Goal: Task Accomplishment & Management: Use online tool/utility

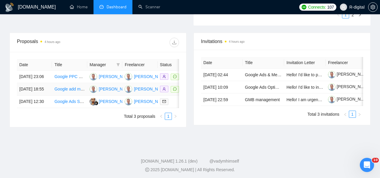
scroll to position [212, 0]
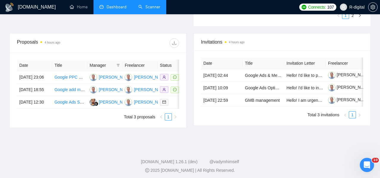
click at [148, 10] on link "Scanner" at bounding box center [149, 6] width 22 height 5
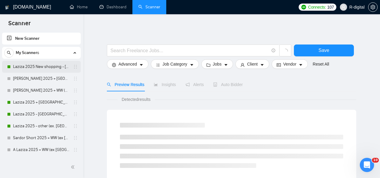
click at [46, 68] on link "Laziza 2025 New shopping - [GEOGRAPHIC_DATA], [GEOGRAPHIC_DATA], [GEOGRAPHIC_DA…" at bounding box center [41, 67] width 56 height 12
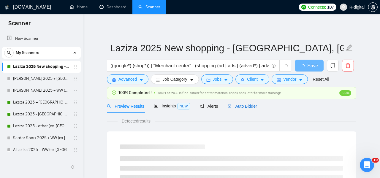
click at [246, 105] on span "Auto Bidder" at bounding box center [242, 106] width 29 height 5
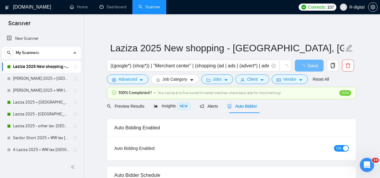
radio input "false"
radio input "true"
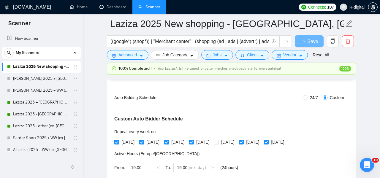
scroll to position [105, 0]
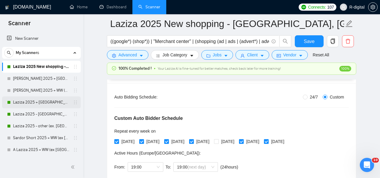
click at [30, 103] on link "Laziza 2025 + [GEOGRAPHIC_DATA], [GEOGRAPHIC_DATA], [GEOGRAPHIC_DATA]" at bounding box center [41, 103] width 56 height 12
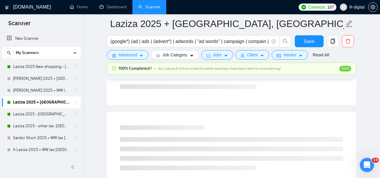
scroll to position [51, 0]
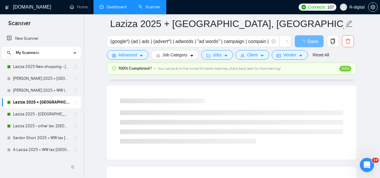
click at [111, 7] on link "Dashboard" at bounding box center [113, 6] width 27 height 5
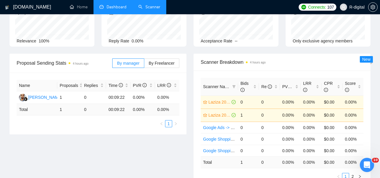
type input "[DATE]"
